Goal: Find specific page/section: Find specific page/section

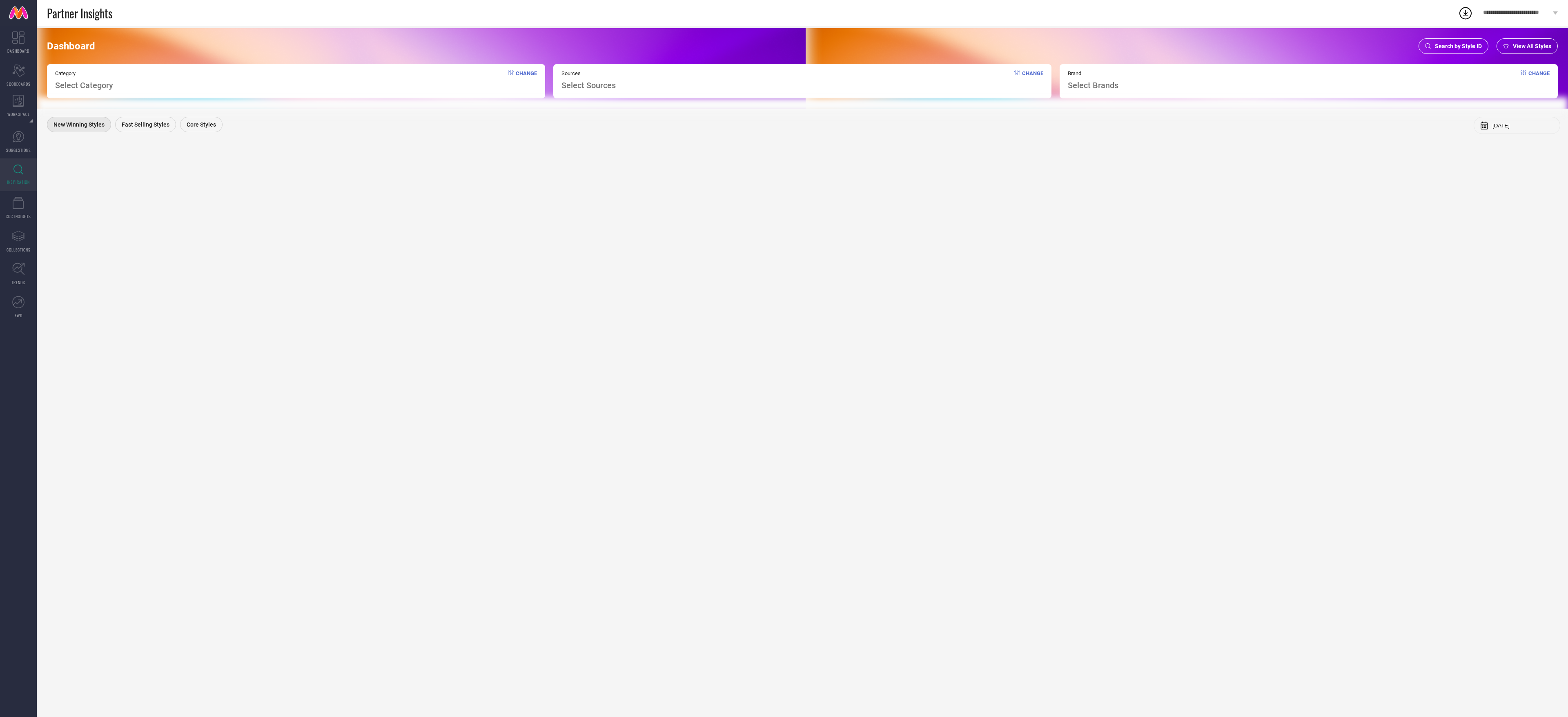
click at [1452, 35] on div "Dashboard Search by Style ID View All Styles Category Select Category Change So…" at bounding box center [802, 68] width 1531 height 80
click at [1451, 39] on div "Search by Style ID" at bounding box center [1452, 46] width 70 height 16
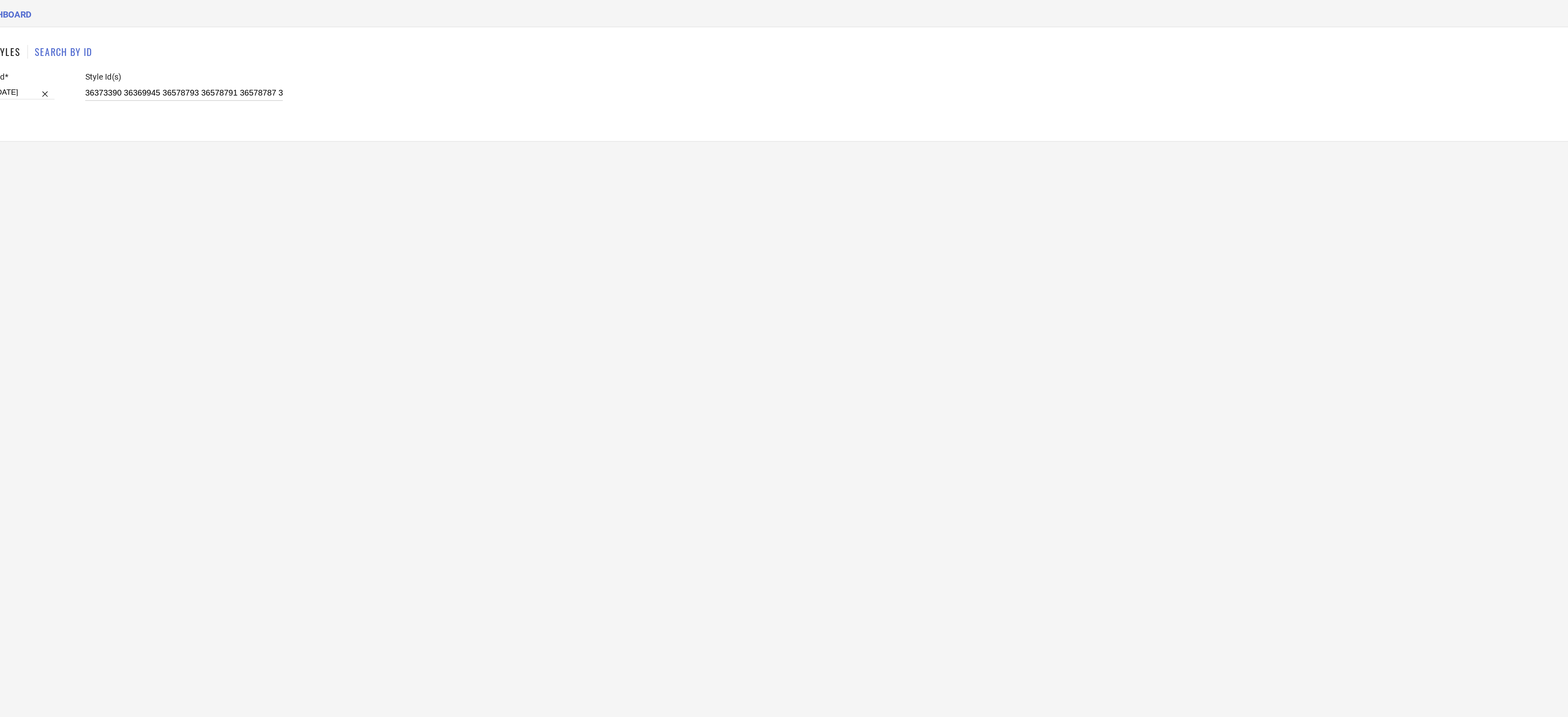
click at [209, 89] on input "36373390 36369945 36578793 36578791 36578787 36578782 36568097 36568090 3657878…" at bounding box center [197, 88] width 119 height 10
paste input "20667734 31754884 20667742 25542472 27170136 27170142 29708532 25040520 3175488…"
type input "20667734 31754884 20667742 25542472 27170136 27170142 29708532 25040520 3175488…"
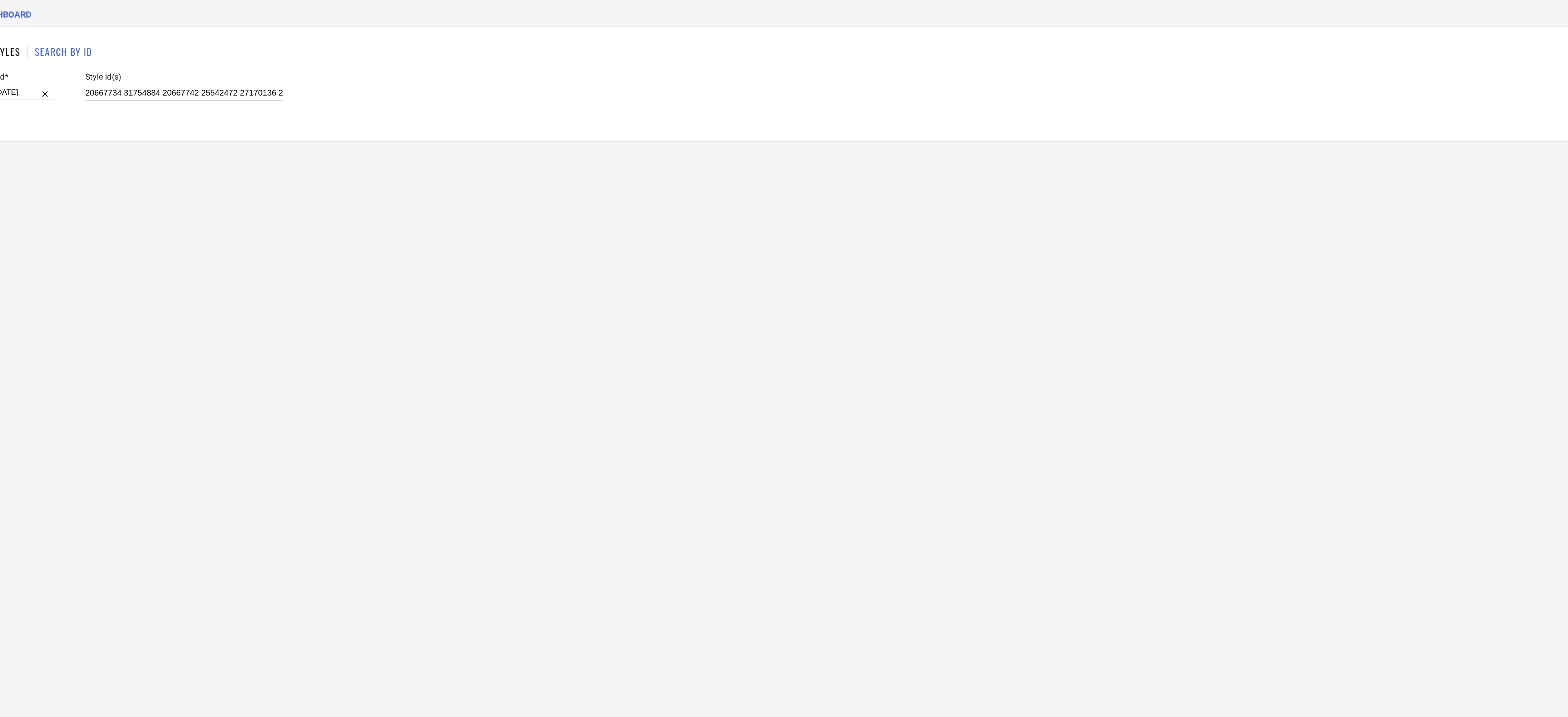
scroll to position [0, 1452]
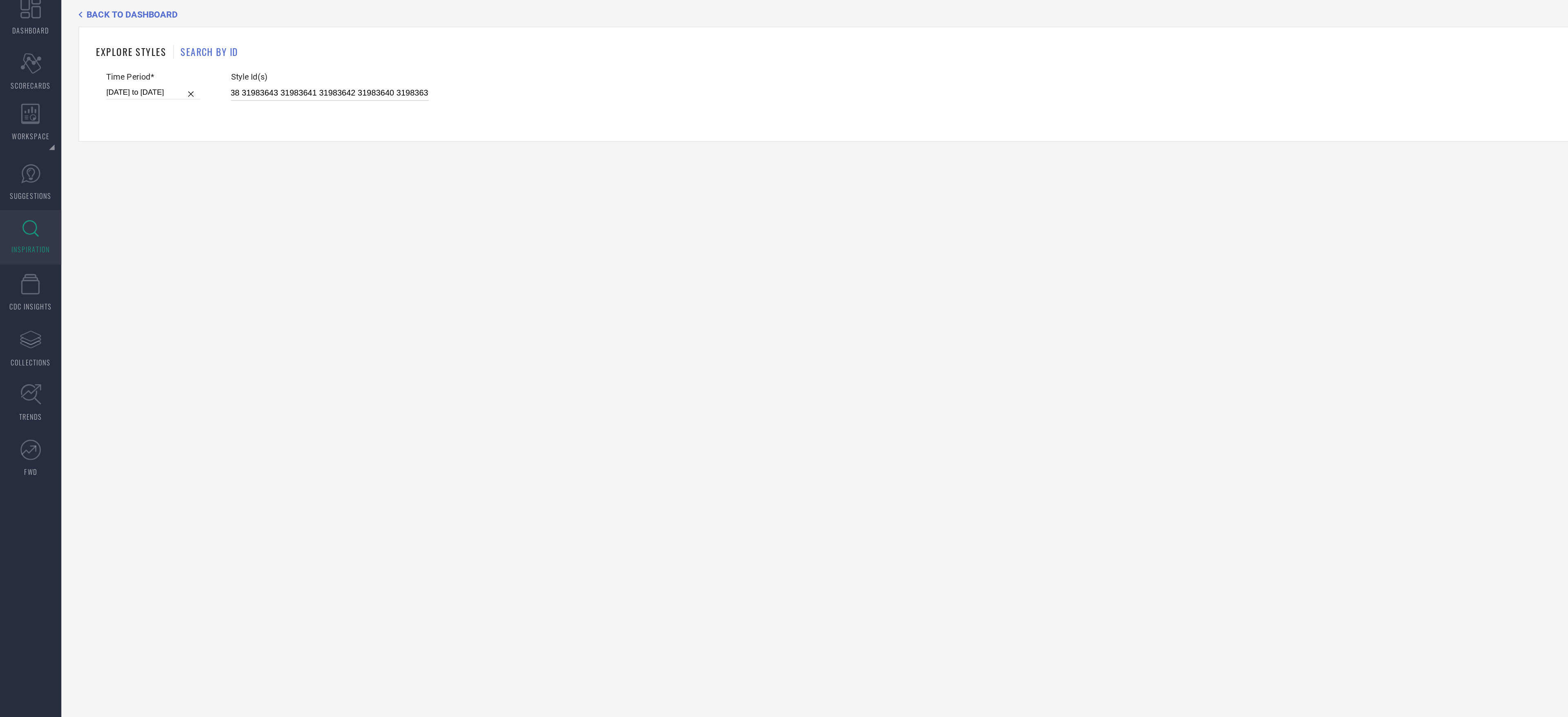
select select "6"
select select "2025"
select select "7"
select select "2025"
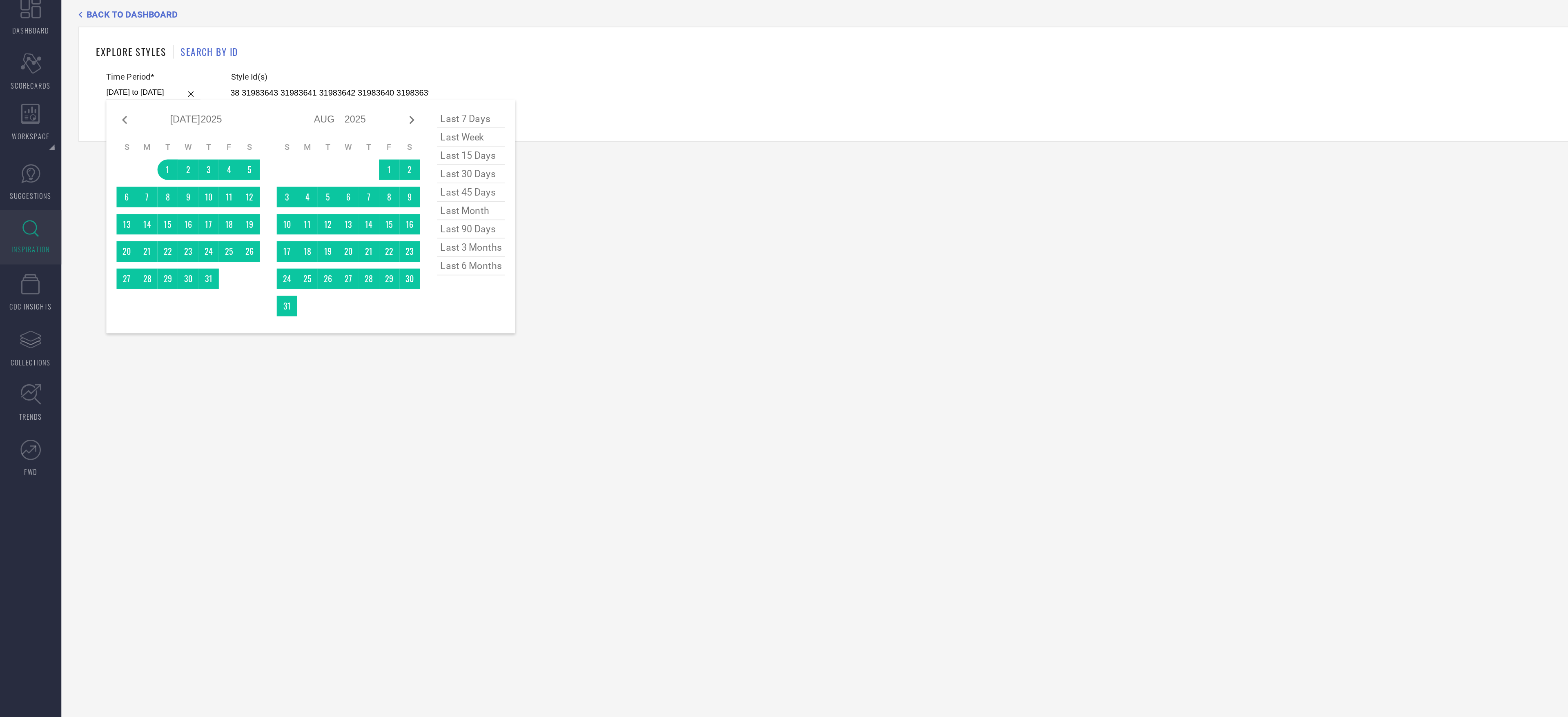
click at [75, 88] on input "[DATE] to [DATE]" at bounding box center [92, 88] width 56 height 8
type input "20667734 31754884 20667742 25542472 27170136 27170142 29708532 25040520 3175488…"
click at [287, 154] on span "last 45 days" at bounding box center [282, 148] width 41 height 11
type input "[DATE] to [DATE]"
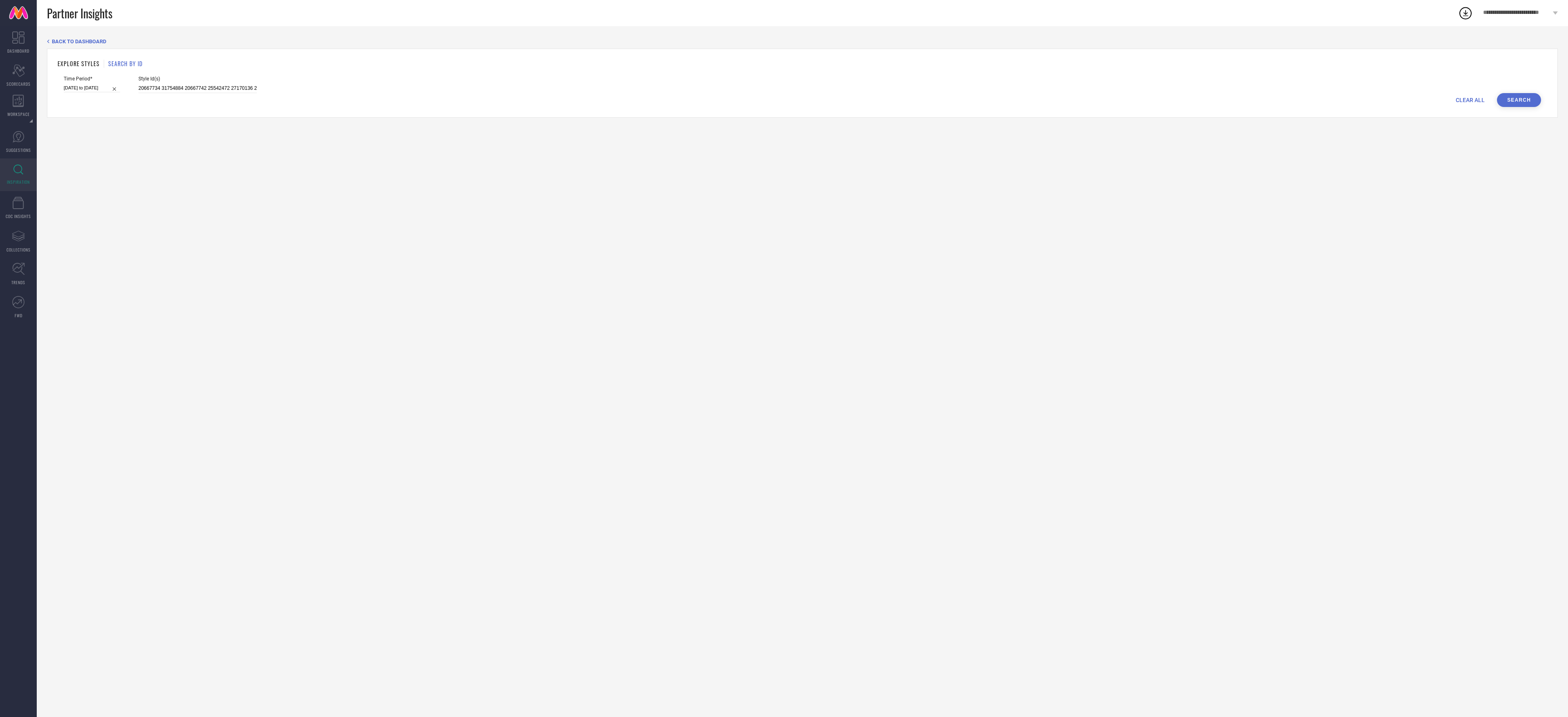
click at [1526, 96] on button "Search" at bounding box center [1518, 100] width 44 height 14
